Goal: Transaction & Acquisition: Purchase product/service

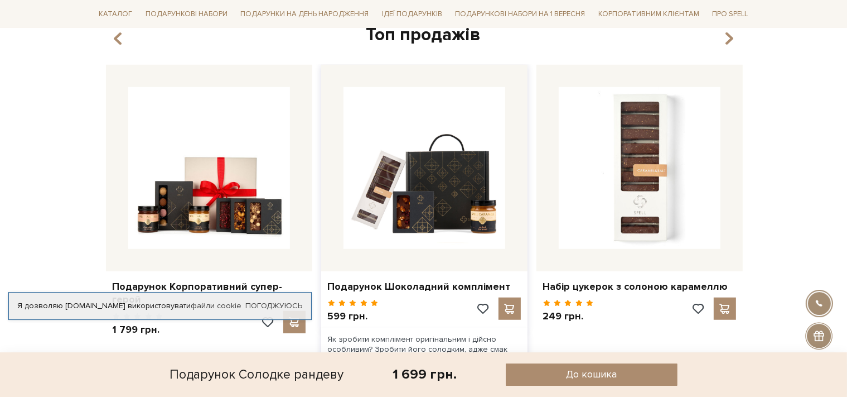
scroll to position [825, 0]
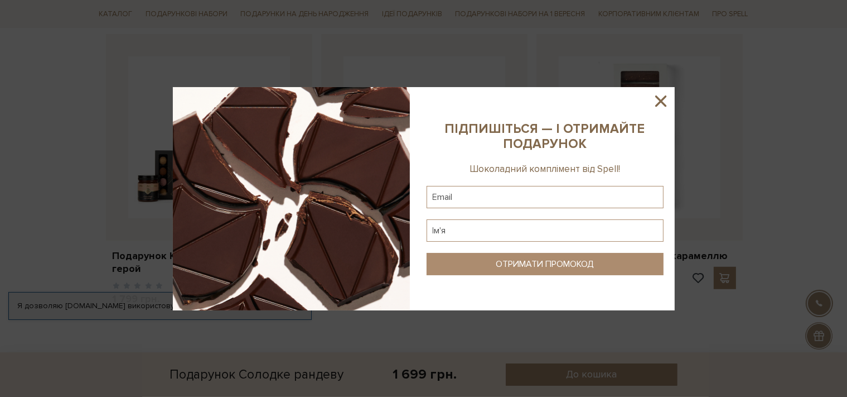
click at [656, 97] on icon at bounding box center [661, 100] width 11 height 11
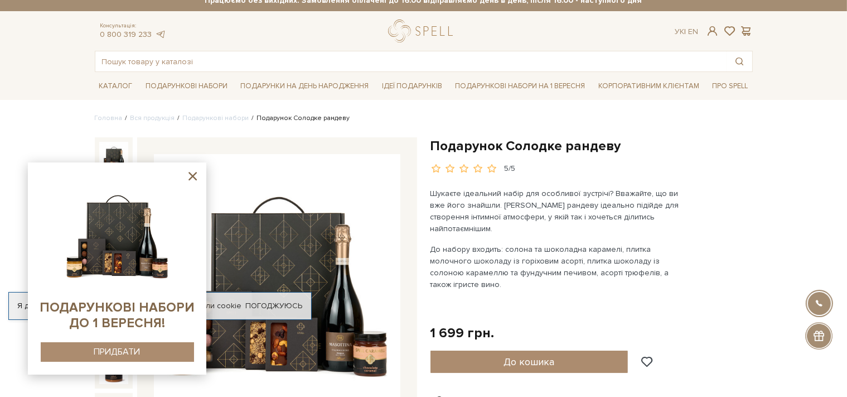
scroll to position [0, 0]
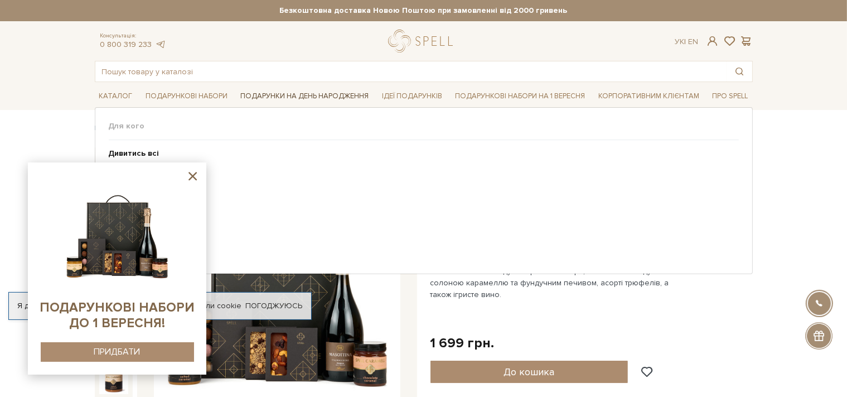
click at [291, 97] on link "Подарунки на День народження" at bounding box center [305, 96] width 137 height 17
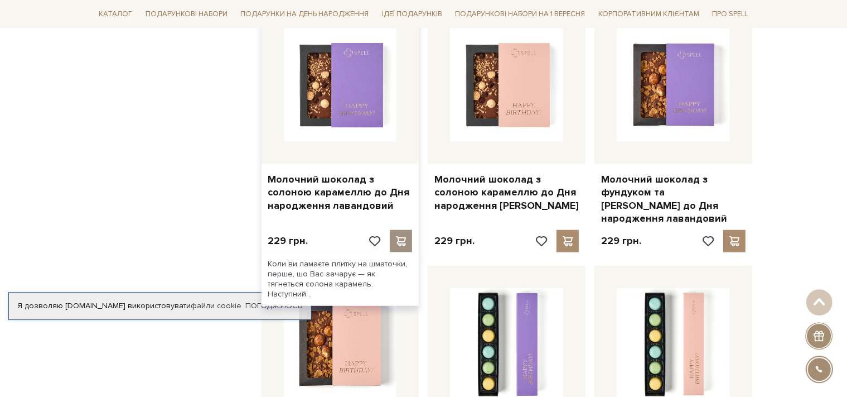
scroll to position [1001, 0]
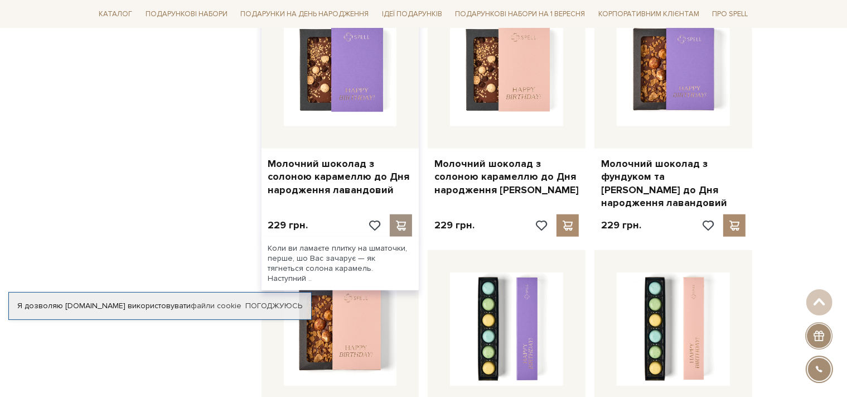
click at [394, 220] on span at bounding box center [401, 225] width 14 height 10
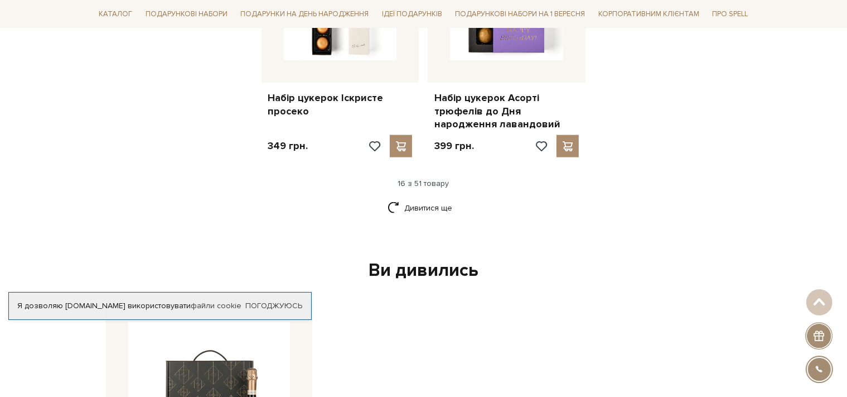
scroll to position [1591, 0]
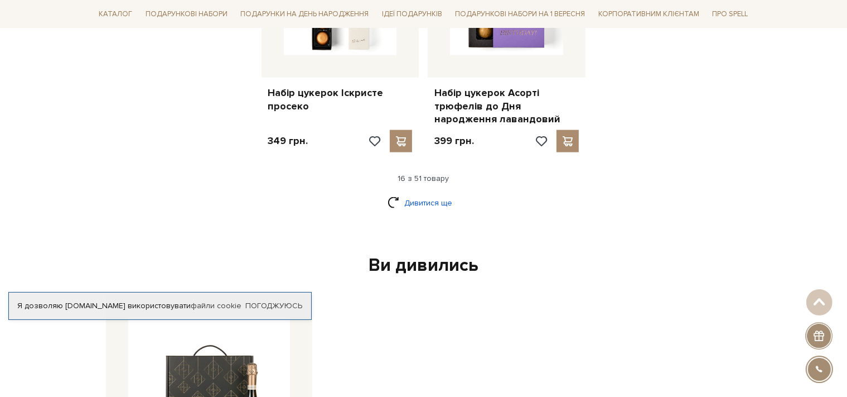
click at [419, 193] on link "Дивитися ще" at bounding box center [424, 203] width 73 height 20
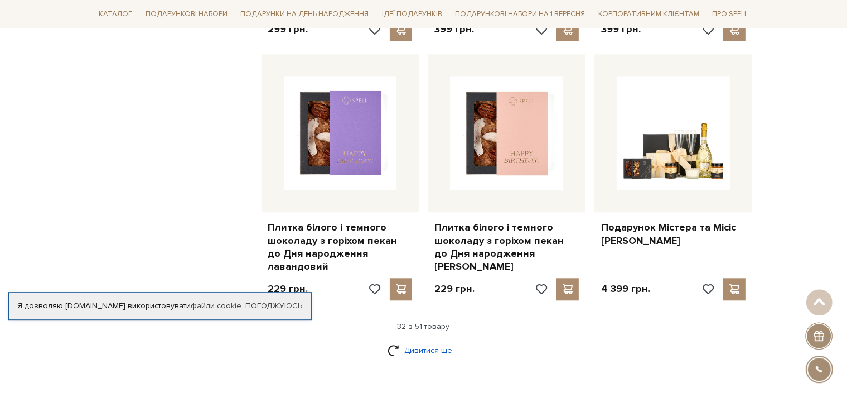
scroll to position [2710, 0]
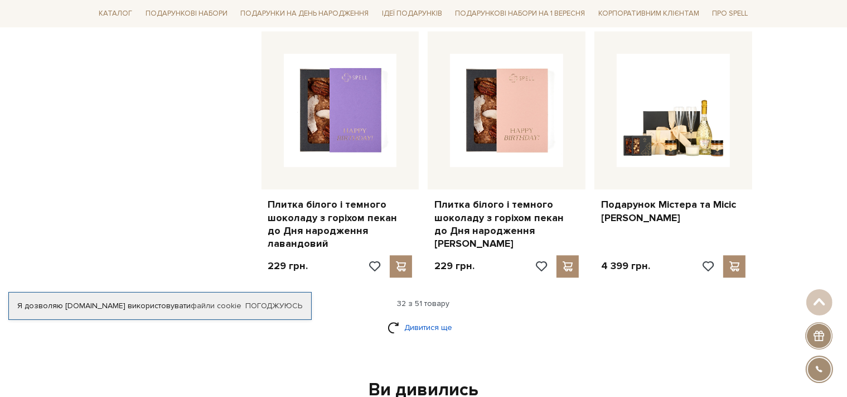
click at [434, 317] on link "Дивитися ще" at bounding box center [424, 327] width 73 height 20
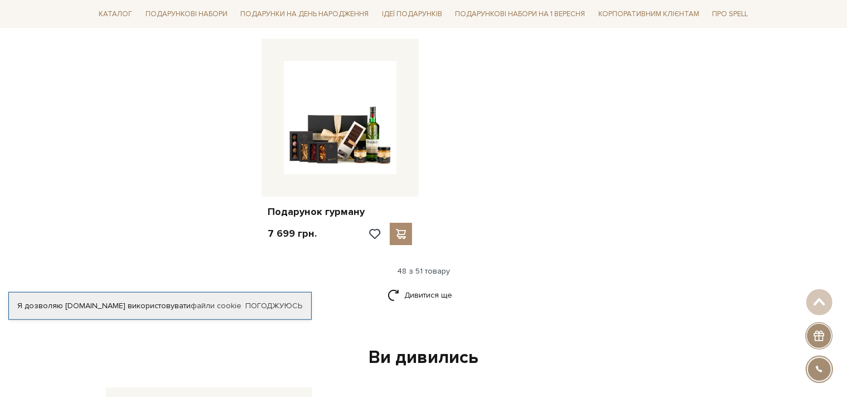
scroll to position [4183, 0]
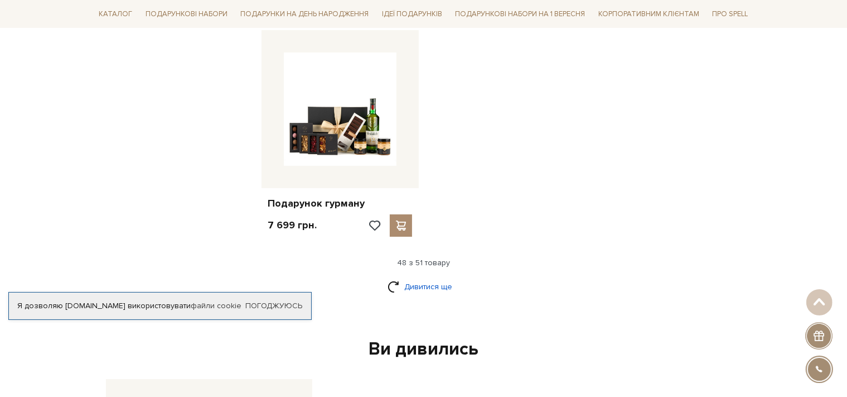
click at [443, 277] on link "Дивитися ще" at bounding box center [424, 287] width 73 height 20
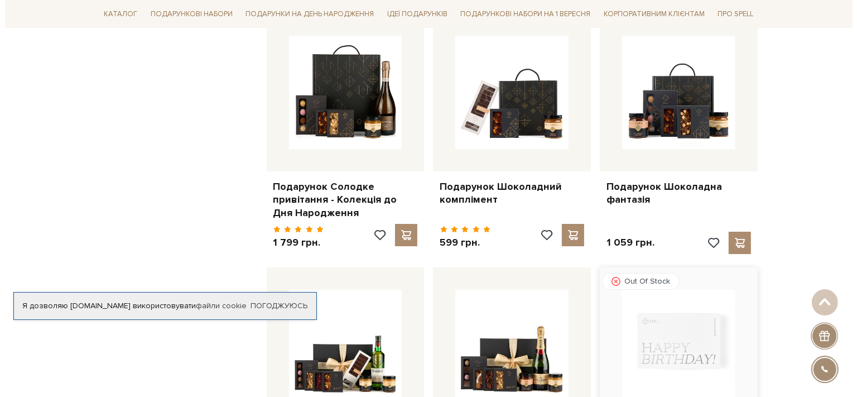
scroll to position [3888, 0]
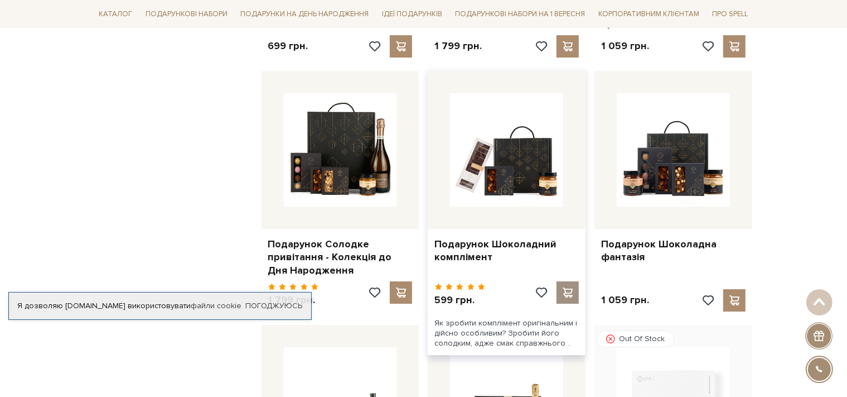
click at [567, 287] on span at bounding box center [568, 292] width 14 height 10
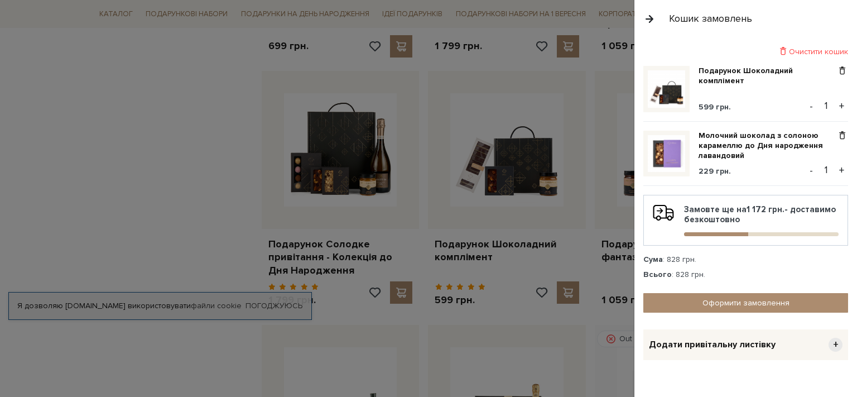
click at [133, 137] on div at bounding box center [428, 198] width 857 height 397
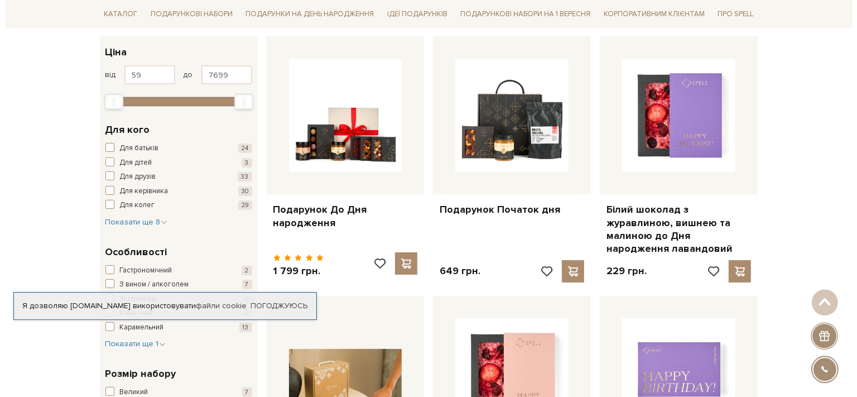
scroll to position [0, 0]
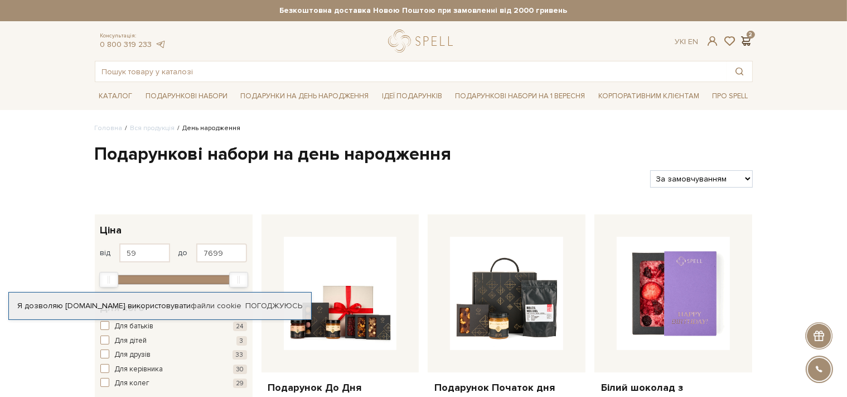
click at [744, 40] on span at bounding box center [746, 41] width 13 height 12
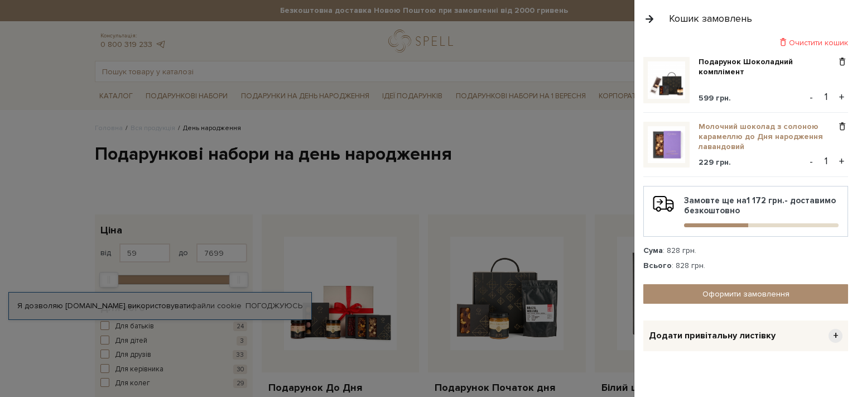
scroll to position [13, 0]
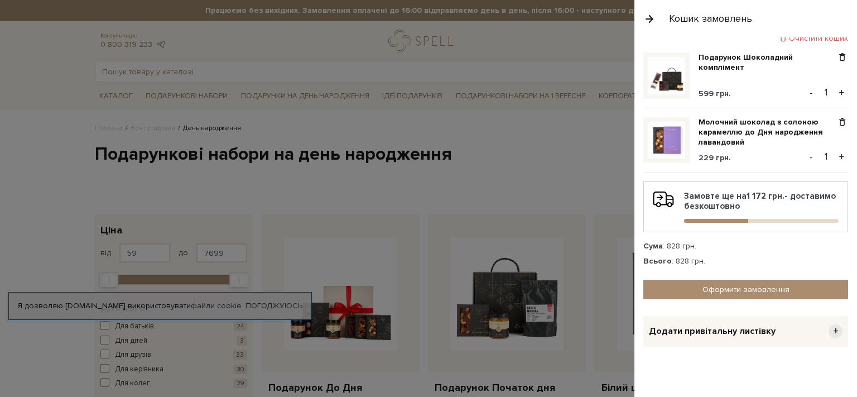
click at [730, 333] on span "Додати привітальну листівку" at bounding box center [712, 331] width 127 height 12
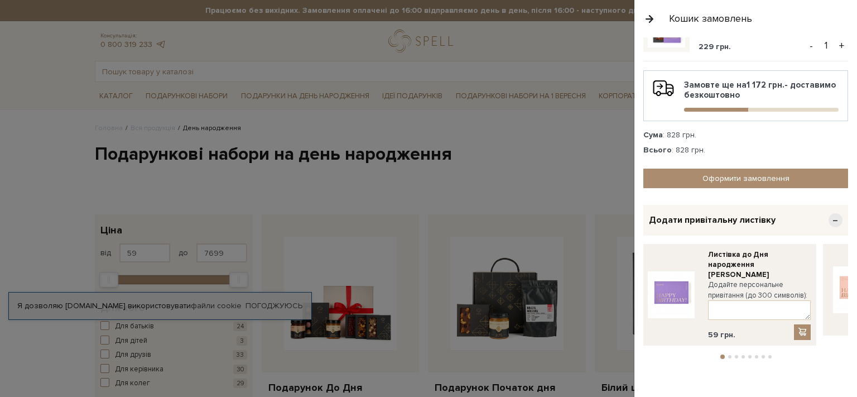
scroll to position [127, 0]
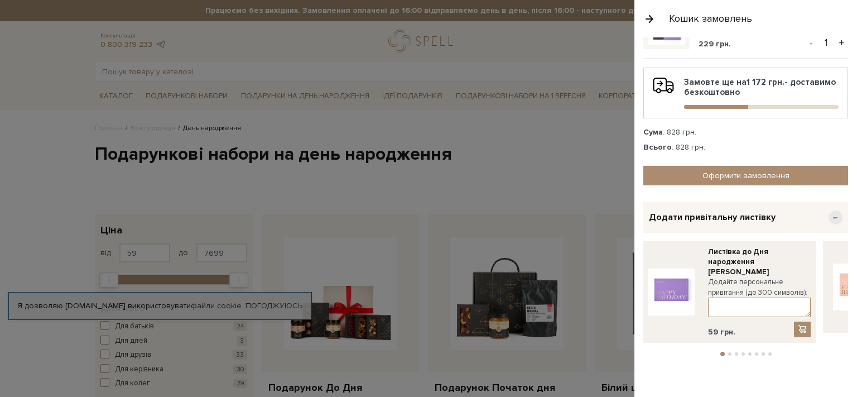
paste textarea "Všetko najlepšie!"
type textarea "Všetko najlepšie!"
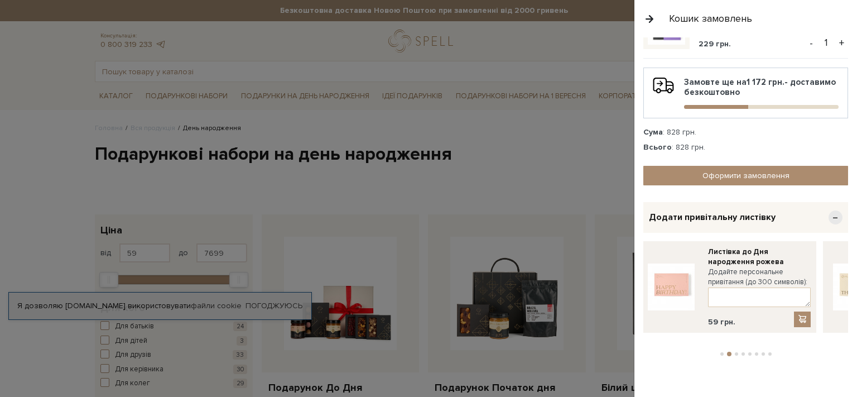
drag, startPoint x: 807, startPoint y: 276, endPoint x: 757, endPoint y: 293, distance: 53.3
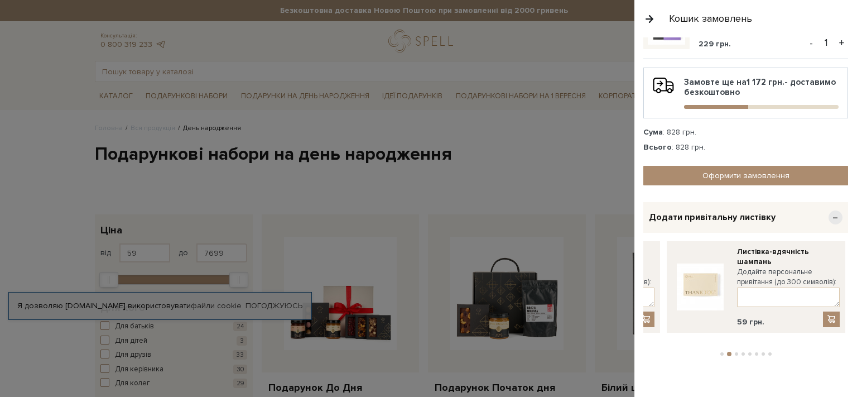
drag, startPoint x: 793, startPoint y: 286, endPoint x: 700, endPoint y: 305, distance: 95.6
click at [642, 314] on div "Очистити кошик Подарунок Шоколадний комплімент 599 грн. - 1 + Молочний шоколад …" at bounding box center [745, 216] width 223 height 359
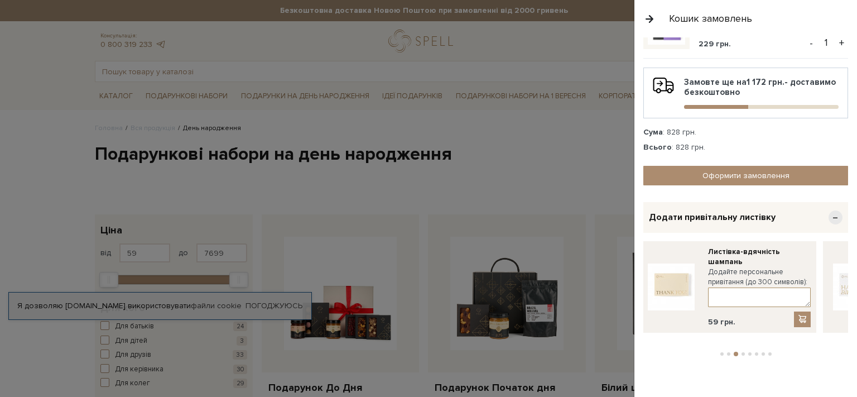
drag, startPoint x: 693, startPoint y: 303, endPoint x: 606, endPoint y: 312, distance: 87.5
click at [708, 307] on textarea at bounding box center [759, 297] width 103 height 20
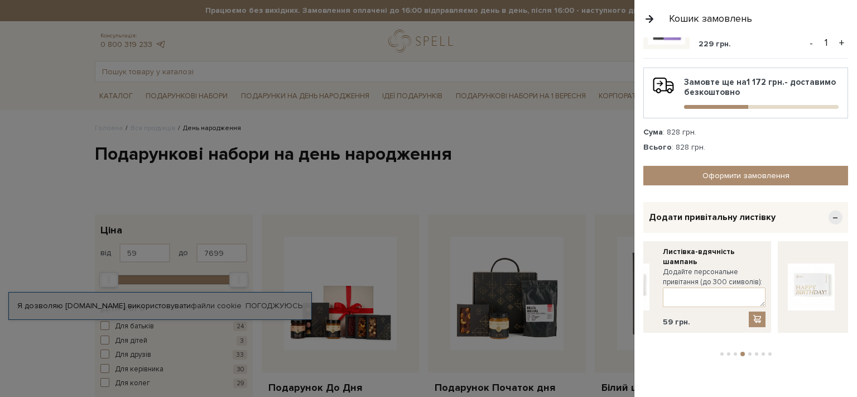
drag, startPoint x: 716, startPoint y: 285, endPoint x: 856, endPoint y: 277, distance: 140.3
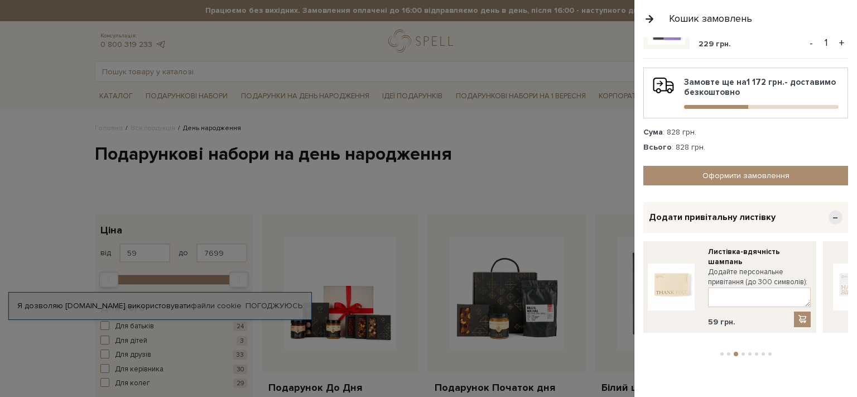
drag, startPoint x: 701, startPoint y: 271, endPoint x: 840, endPoint y: 269, distance: 138.9
click at [847, 274] on div "Очистити кошик Подарунок Шоколадний комплімент 599 грн. - 1 + Молочний шоколад …" at bounding box center [745, 216] width 223 height 359
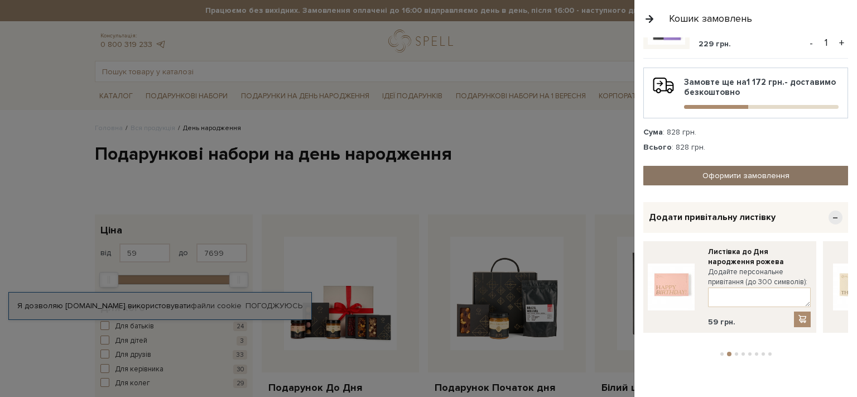
click at [739, 168] on link "Оформити замовлення" at bounding box center [745, 176] width 205 height 20
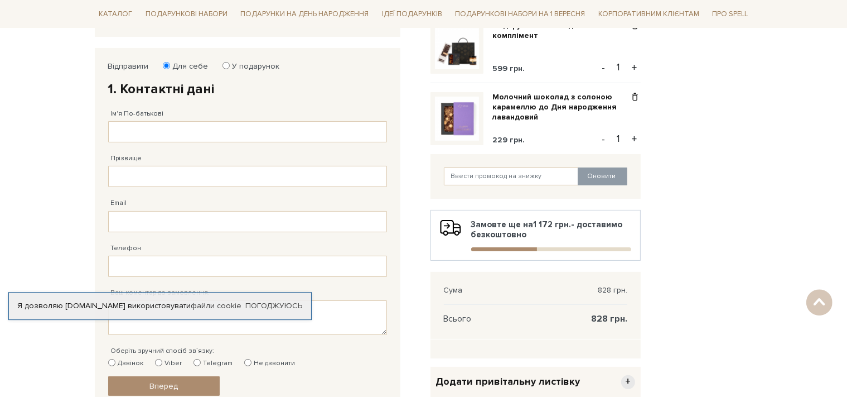
scroll to position [52, 0]
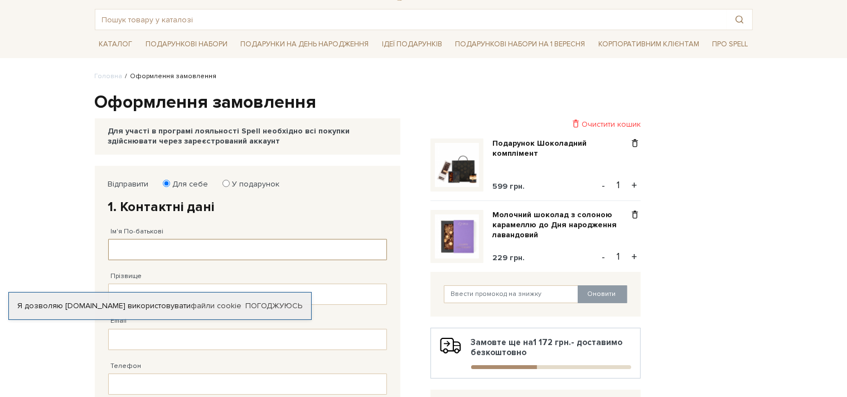
click at [177, 256] on input "Ім'я По-батькові" at bounding box center [247, 249] width 279 height 21
type input "[PERSON_NAME]"
click at [175, 292] on input "Прізвище" at bounding box center [247, 293] width 279 height 21
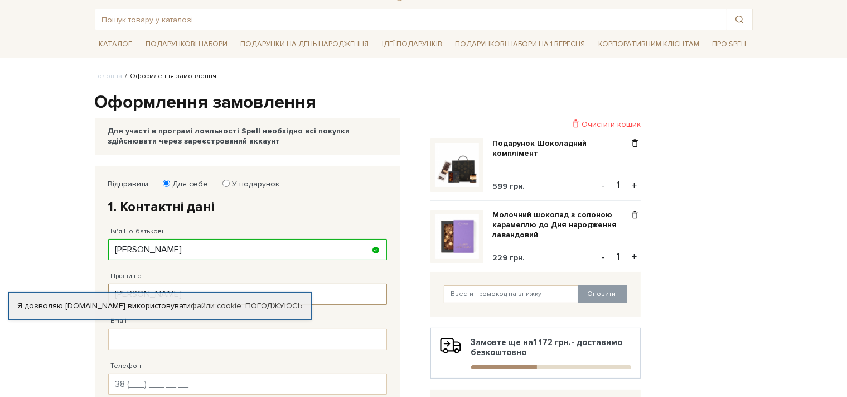
type input "[PERSON_NAME]"
click at [163, 378] on input "Телефон" at bounding box center [247, 383] width 279 height 21
type input "[PHONE_NUMBER]"
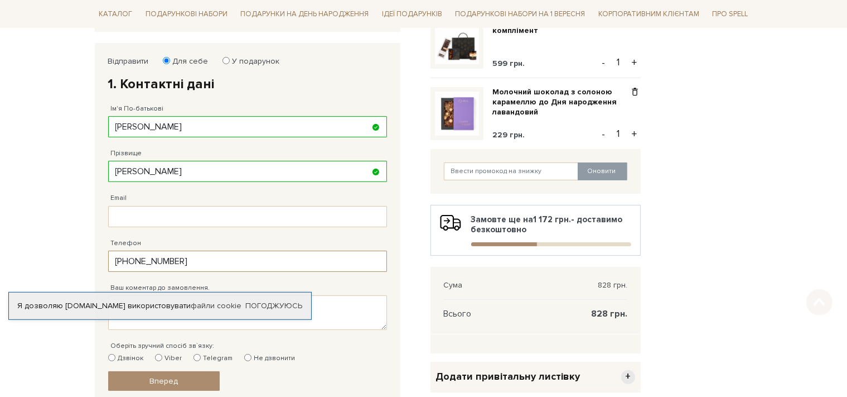
scroll to position [229, 0]
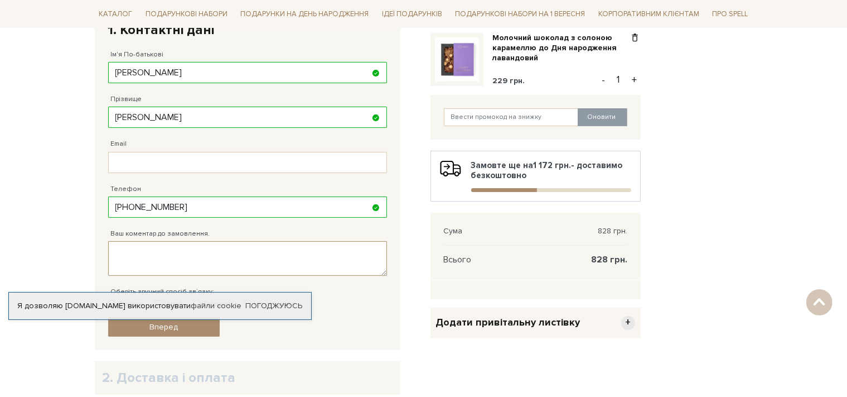
click at [146, 256] on textarea "Ваш коментар до замовлення." at bounding box center [247, 258] width 279 height 35
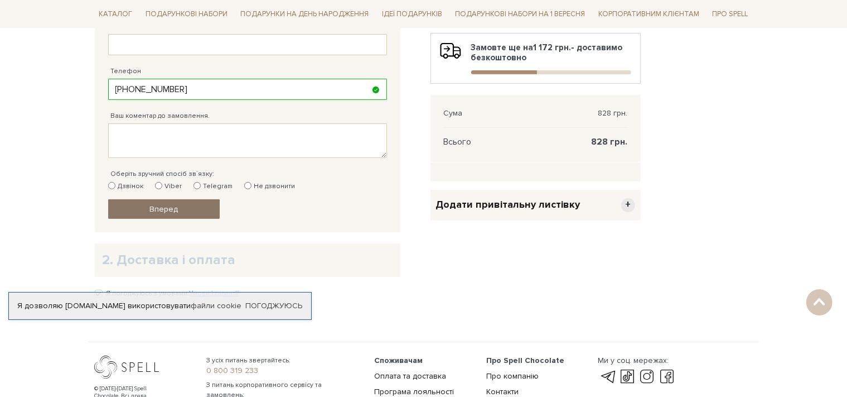
click at [183, 211] on link "Вперед" at bounding box center [164, 209] width 112 height 20
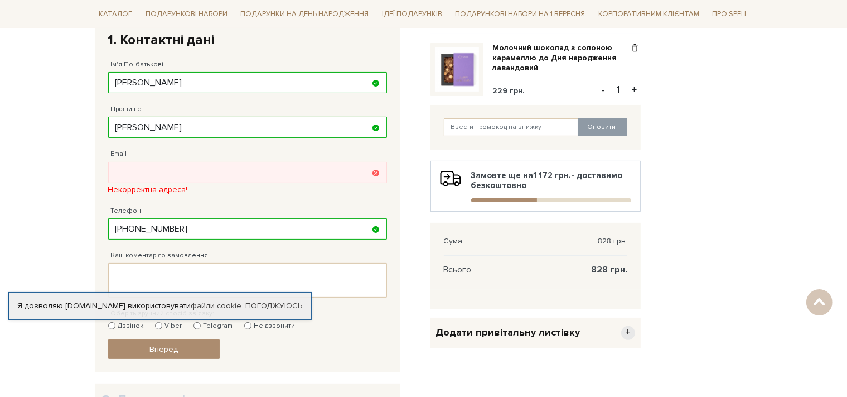
scroll to position [217, 0]
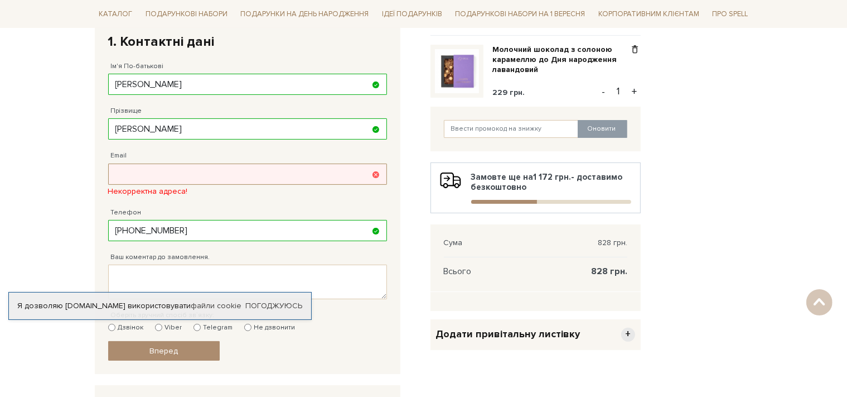
click at [177, 173] on input "Email" at bounding box center [247, 173] width 279 height 21
paste input "[EMAIL_ADDRESS][DOMAIN_NAME]"
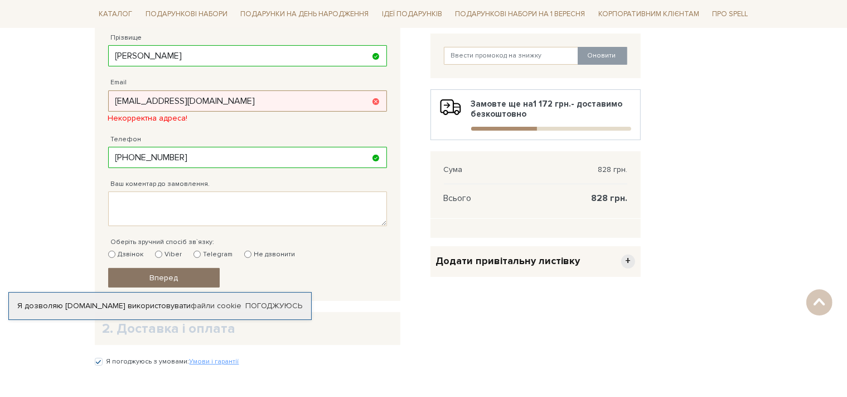
scroll to position [276, 0]
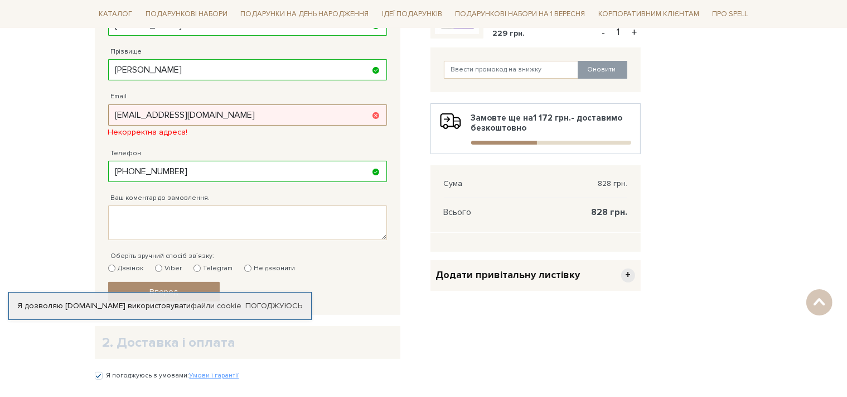
type input "[EMAIL_ADDRESS][DOMAIN_NAME]"
click at [162, 298] on div "Я дозволяю [DOMAIN_NAME] використовувати файли cookie Погоджуюсь" at bounding box center [160, 306] width 304 height 28
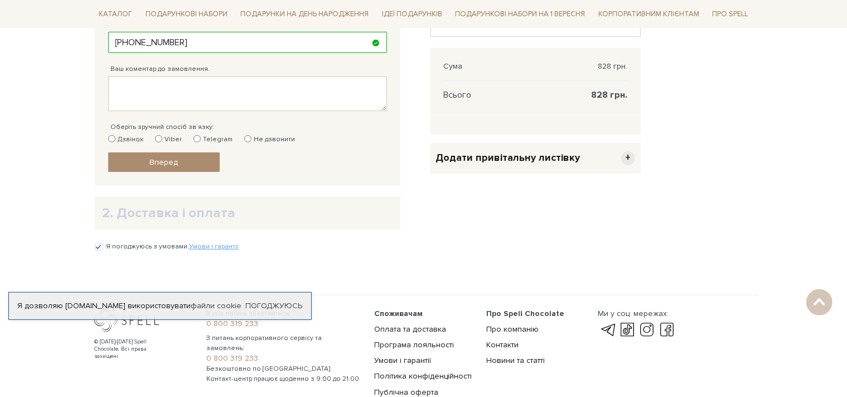
scroll to position [394, 0]
click at [157, 166] on link "Вперед" at bounding box center [164, 162] width 112 height 20
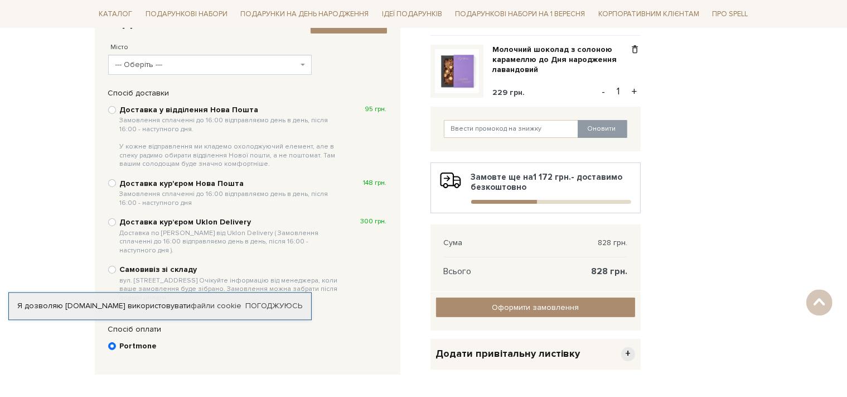
scroll to position [216, 0]
click at [173, 65] on span "--- Оберіть ---" at bounding box center [206, 65] width 182 height 11
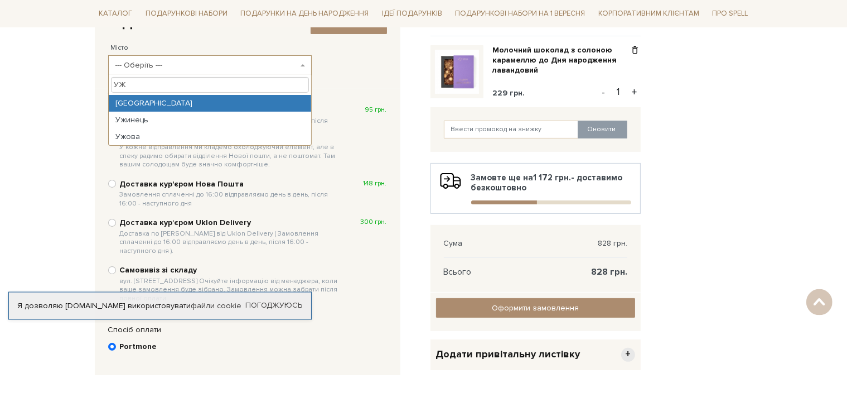
type input "УЖ"
select select "[GEOGRAPHIC_DATA]"
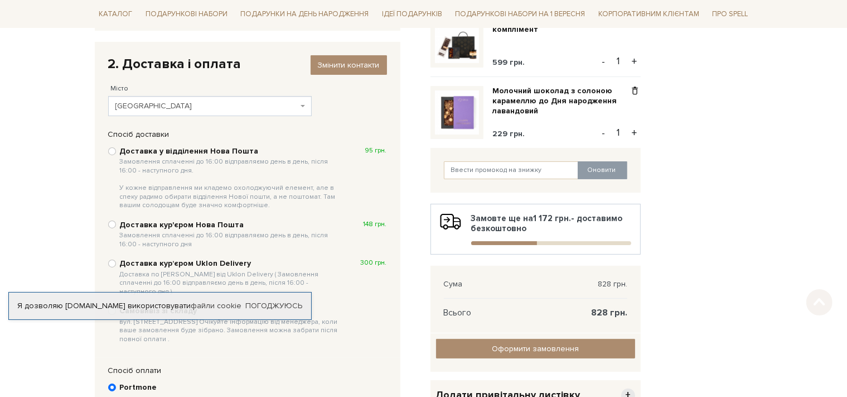
scroll to position [177, 0]
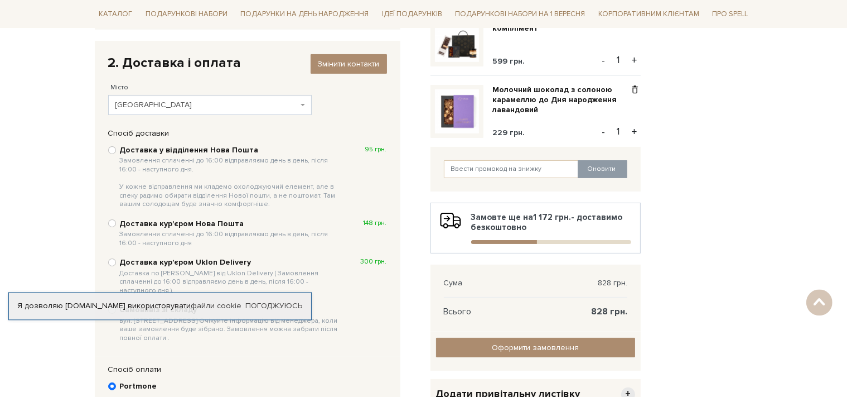
click at [114, 157] on div "Доставка у відділення Нова Пошта Замовлення сплаченні до 16:00 відправляємо ден…" at bounding box center [247, 177] width 279 height 66
click at [111, 152] on input "Доставка у відділення Нова Пошта Замовлення сплаченні до 16:00 відправляємо ден…" at bounding box center [112, 150] width 8 height 8
radio input "true"
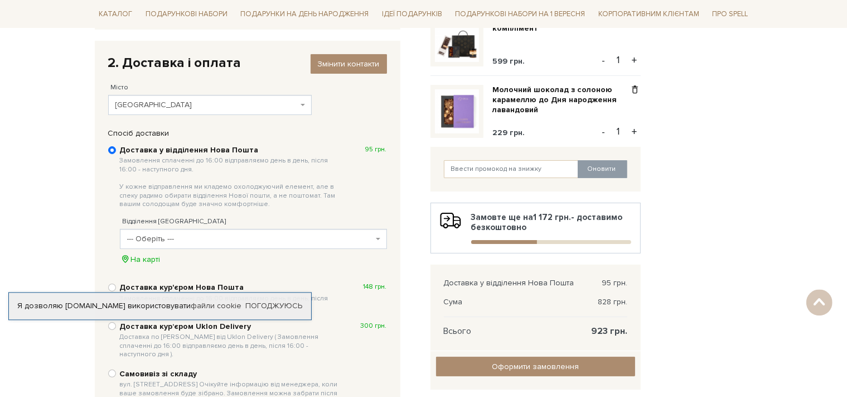
scroll to position [236, 0]
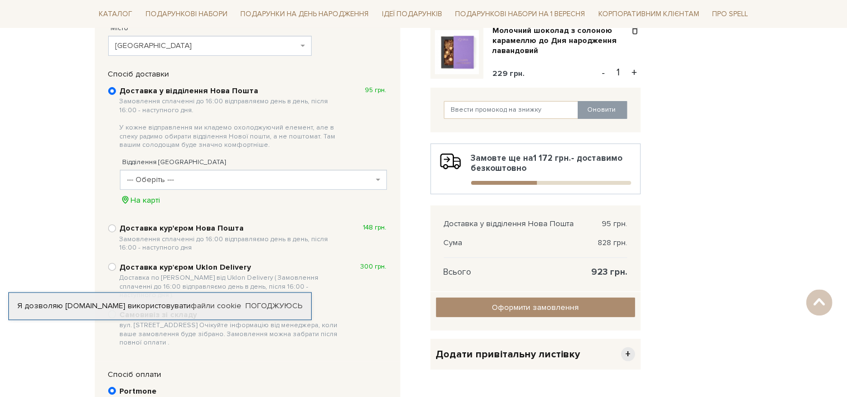
click at [245, 182] on span "--- Оберіть ---" at bounding box center [250, 179] width 246 height 11
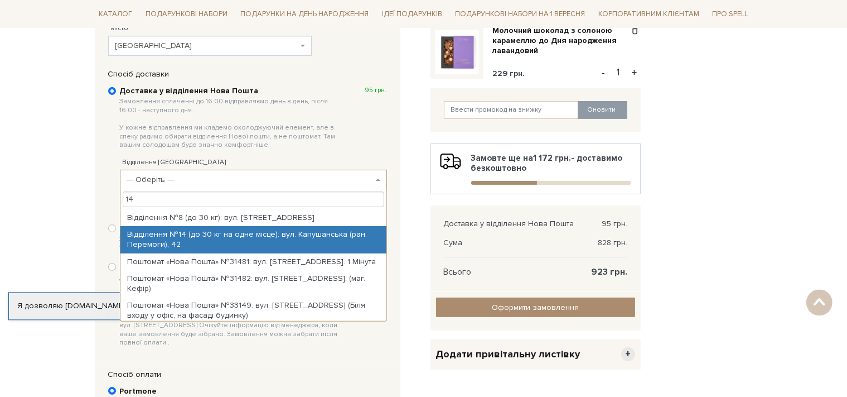
type input "14"
select select "Відділення №14 (до 30 кг на одне місце): вул. Капушанська (ран. Перемоги), 42"
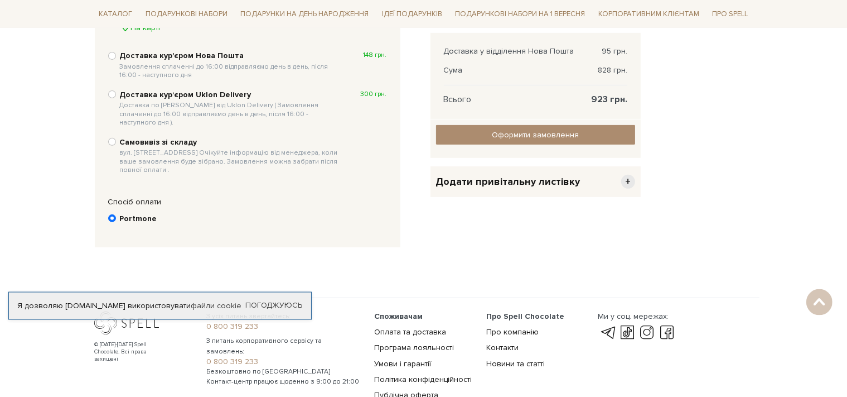
scroll to position [475, 0]
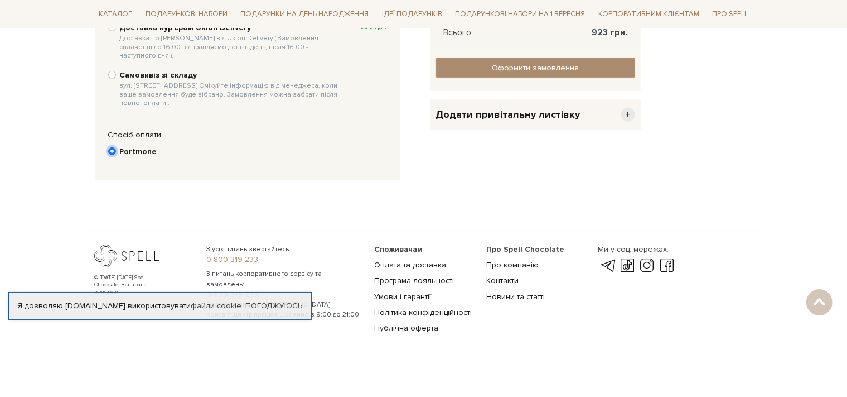
click at [110, 147] on input "Portmone" at bounding box center [112, 151] width 8 height 8
click at [126, 147] on b "Portmone" at bounding box center [138, 152] width 37 height 10
click at [116, 147] on input "Portmone" at bounding box center [112, 151] width 8 height 8
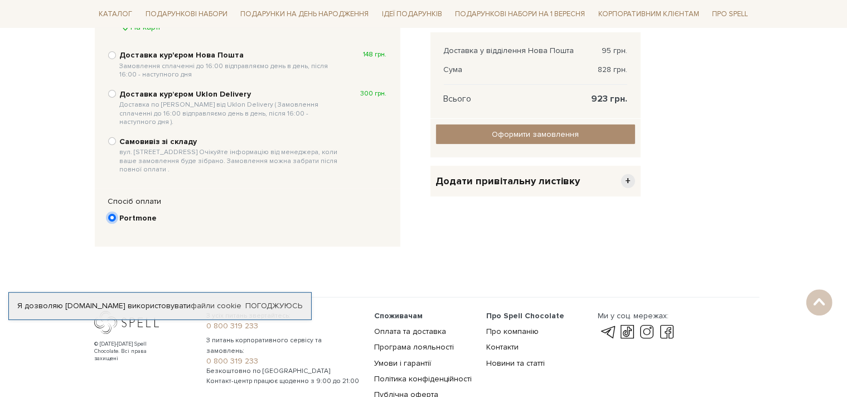
scroll to position [416, 0]
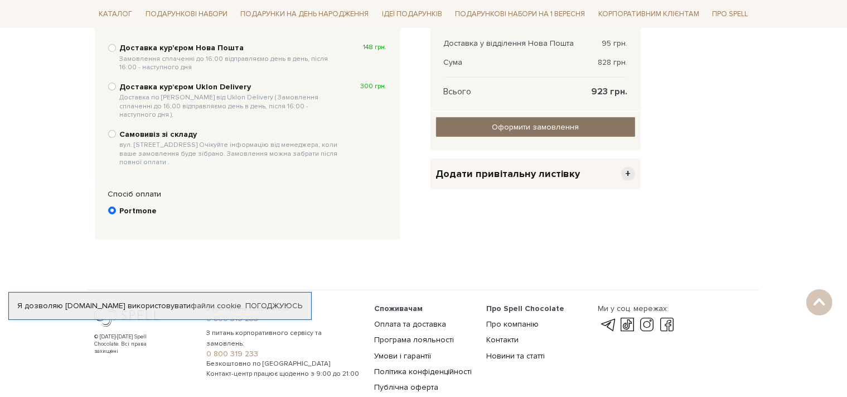
click at [574, 133] on input "Оформити замовлення" at bounding box center [535, 127] width 199 height 20
